Goal: Information Seeking & Learning: Learn about a topic

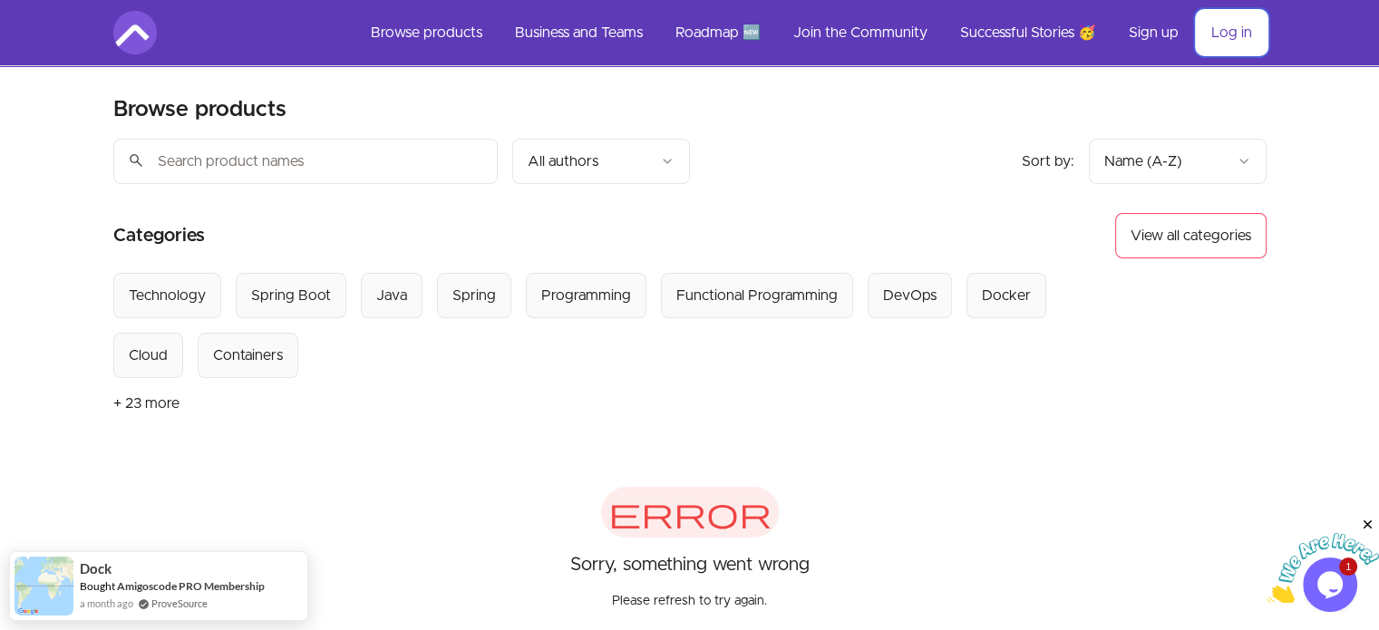
click at [1230, 42] on link "Log in" at bounding box center [1232, 33] width 70 height 44
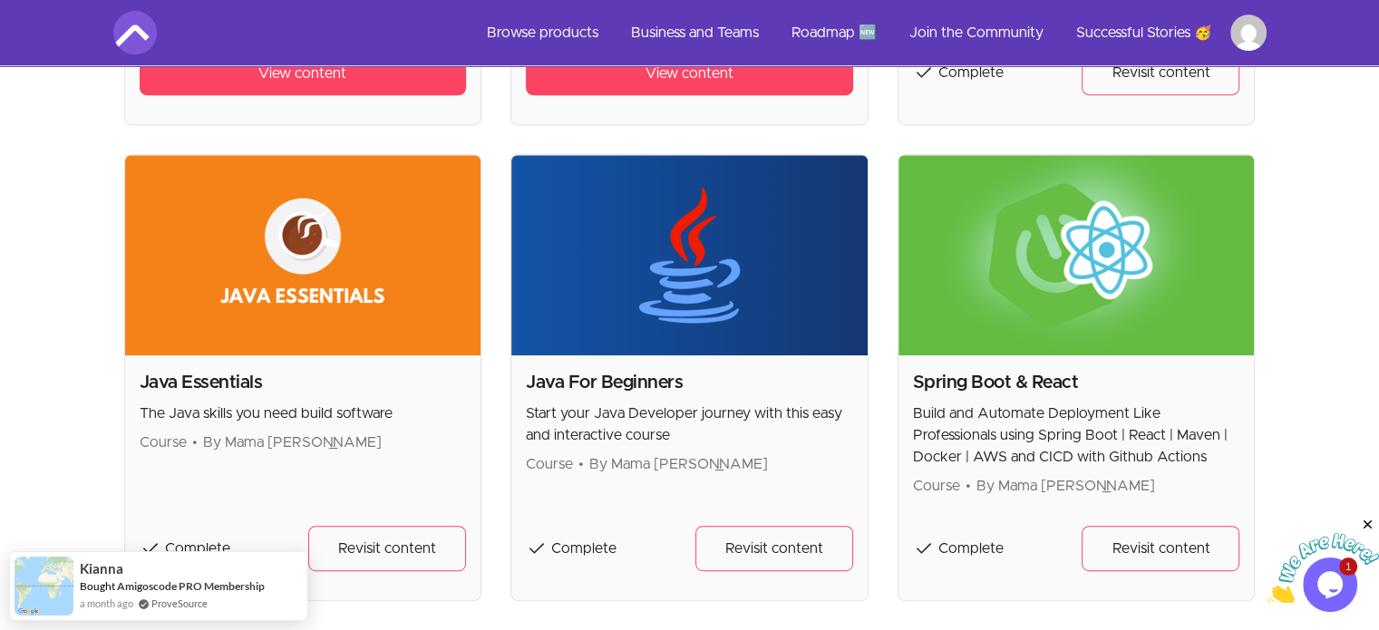
scroll to position [816, 0]
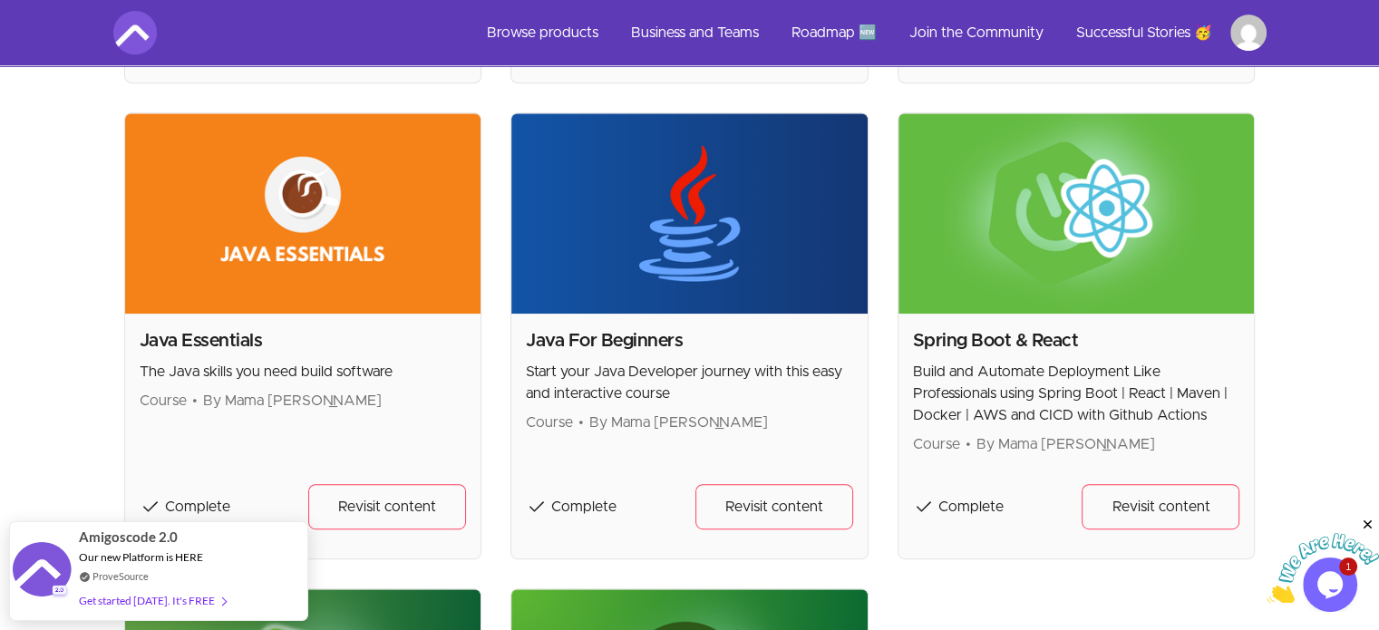
click at [1022, 258] on img at bounding box center [1077, 213] width 356 height 200
click at [1179, 521] on link "Revisit content" at bounding box center [1161, 506] width 158 height 45
